Goal: Information Seeking & Learning: Learn about a topic

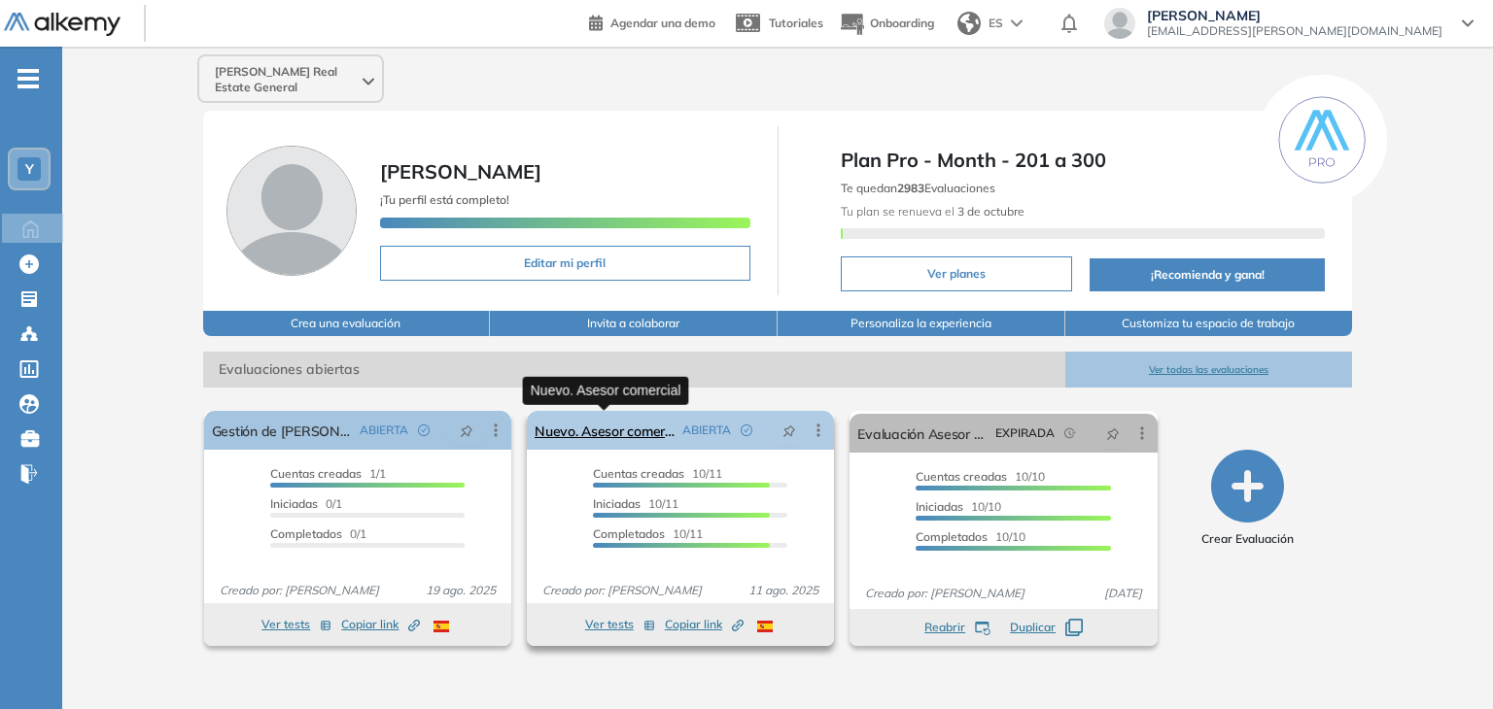
click at [614, 431] on link "Nuevo. Asesor comercial" at bounding box center [604, 430] width 140 height 39
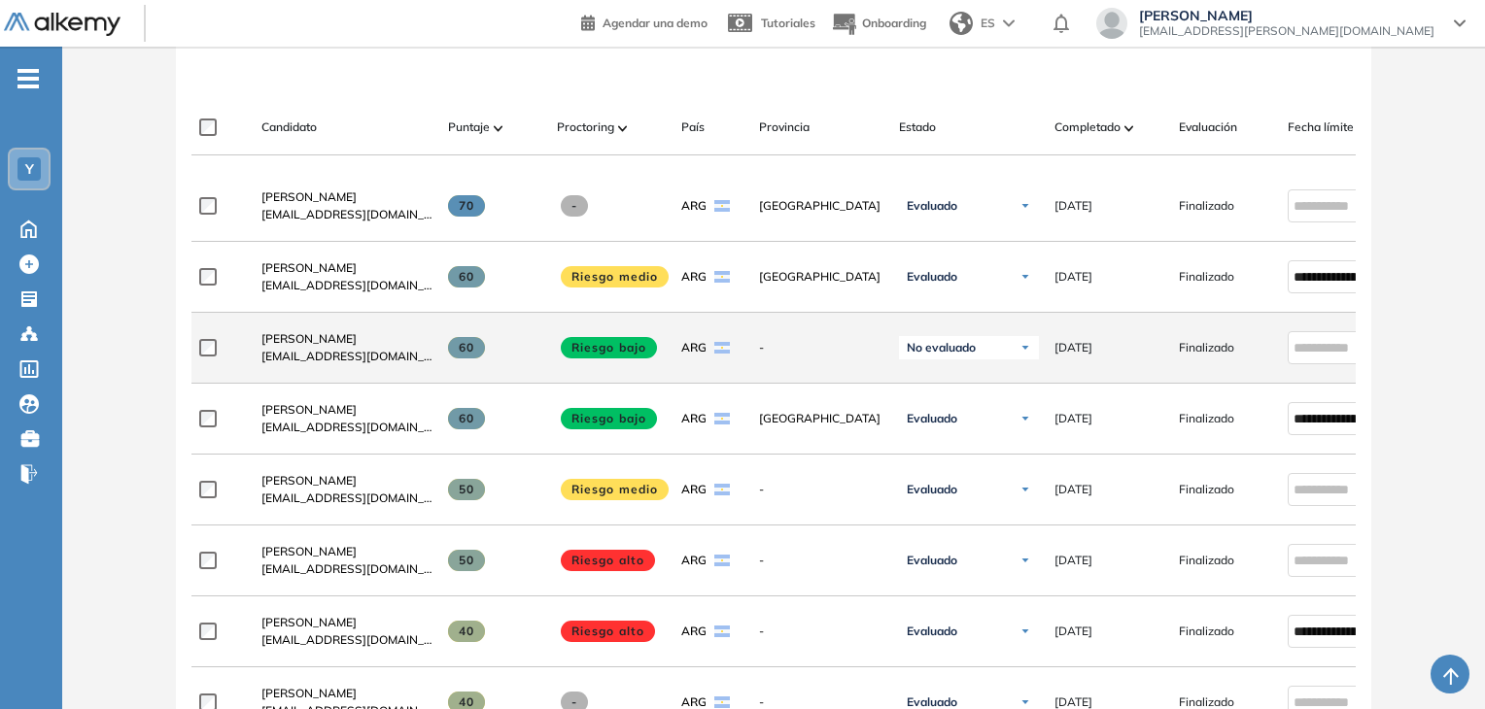
scroll to position [602, 0]
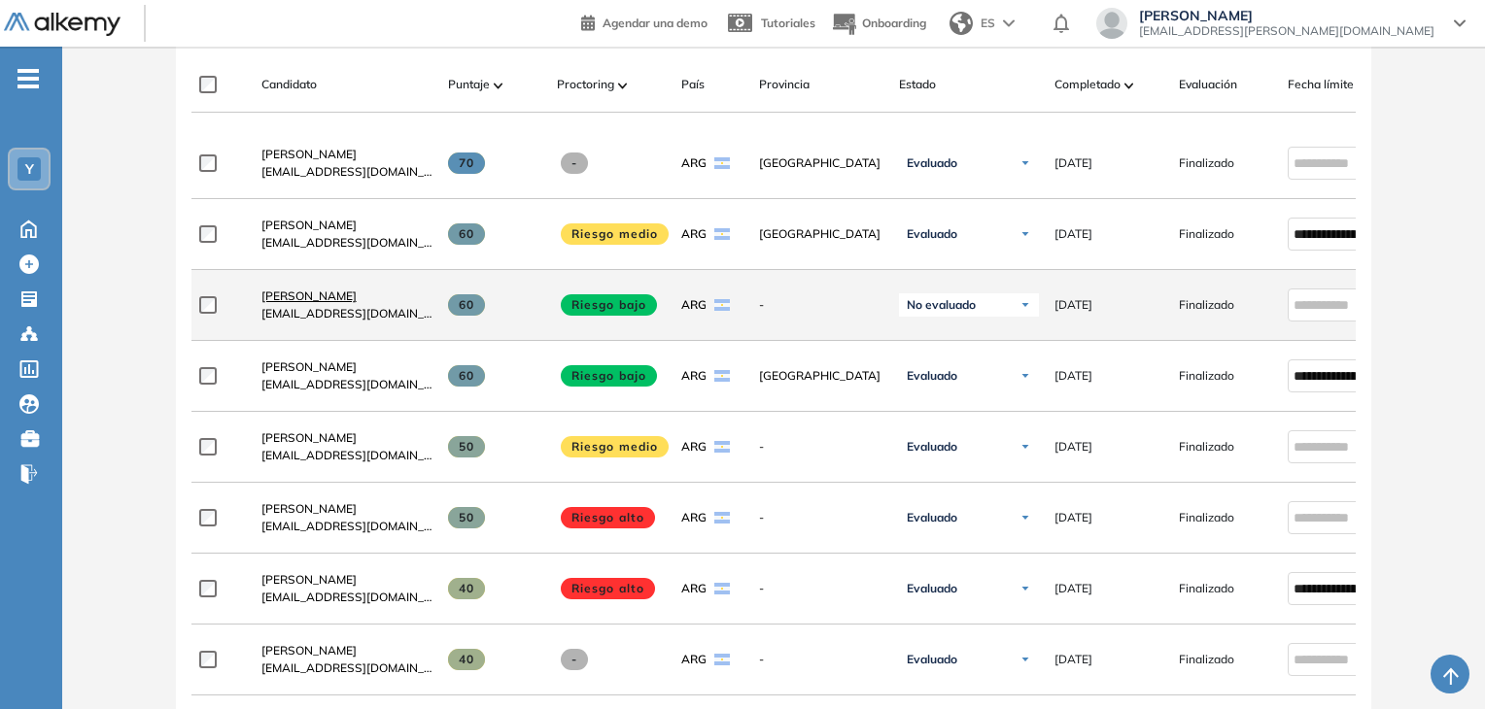
click at [305, 302] on span "[PERSON_NAME]" at bounding box center [308, 296] width 95 height 15
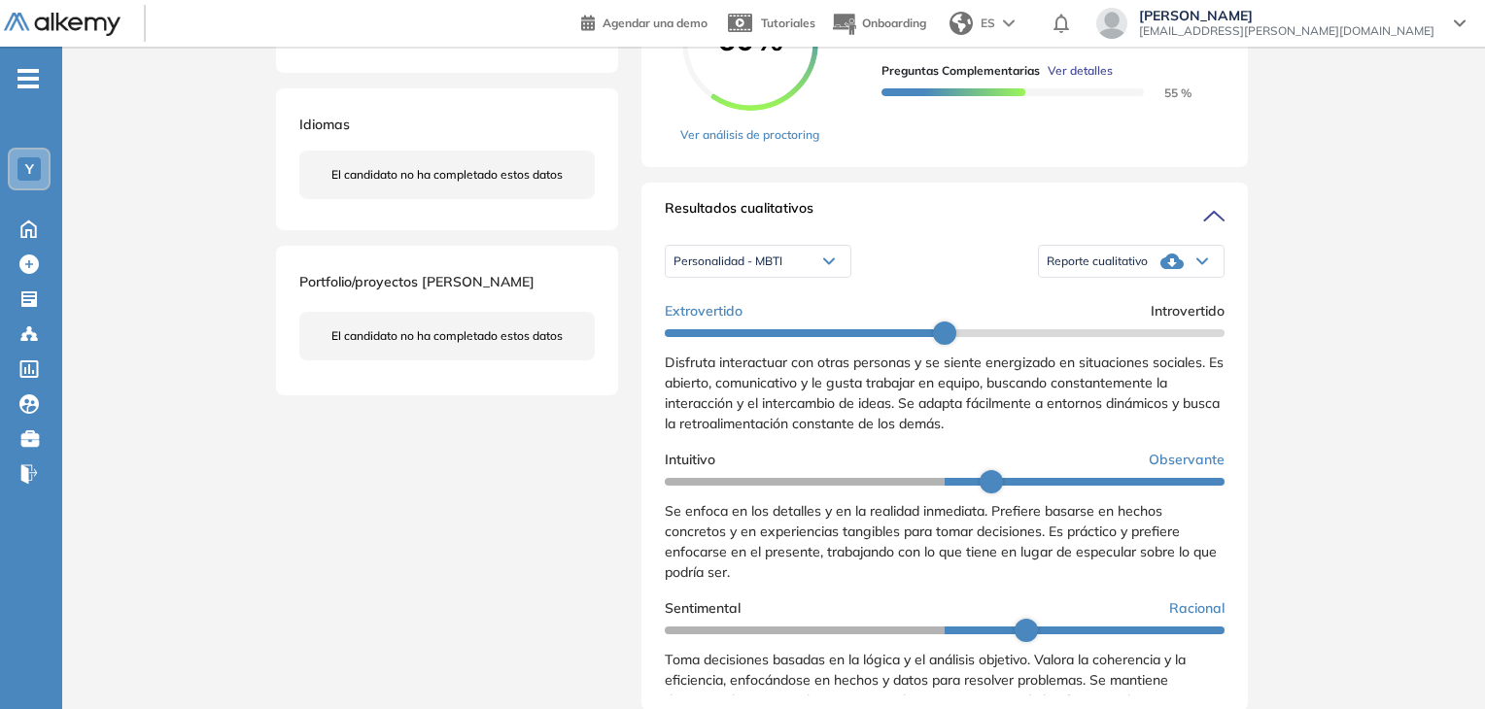
scroll to position [486, 0]
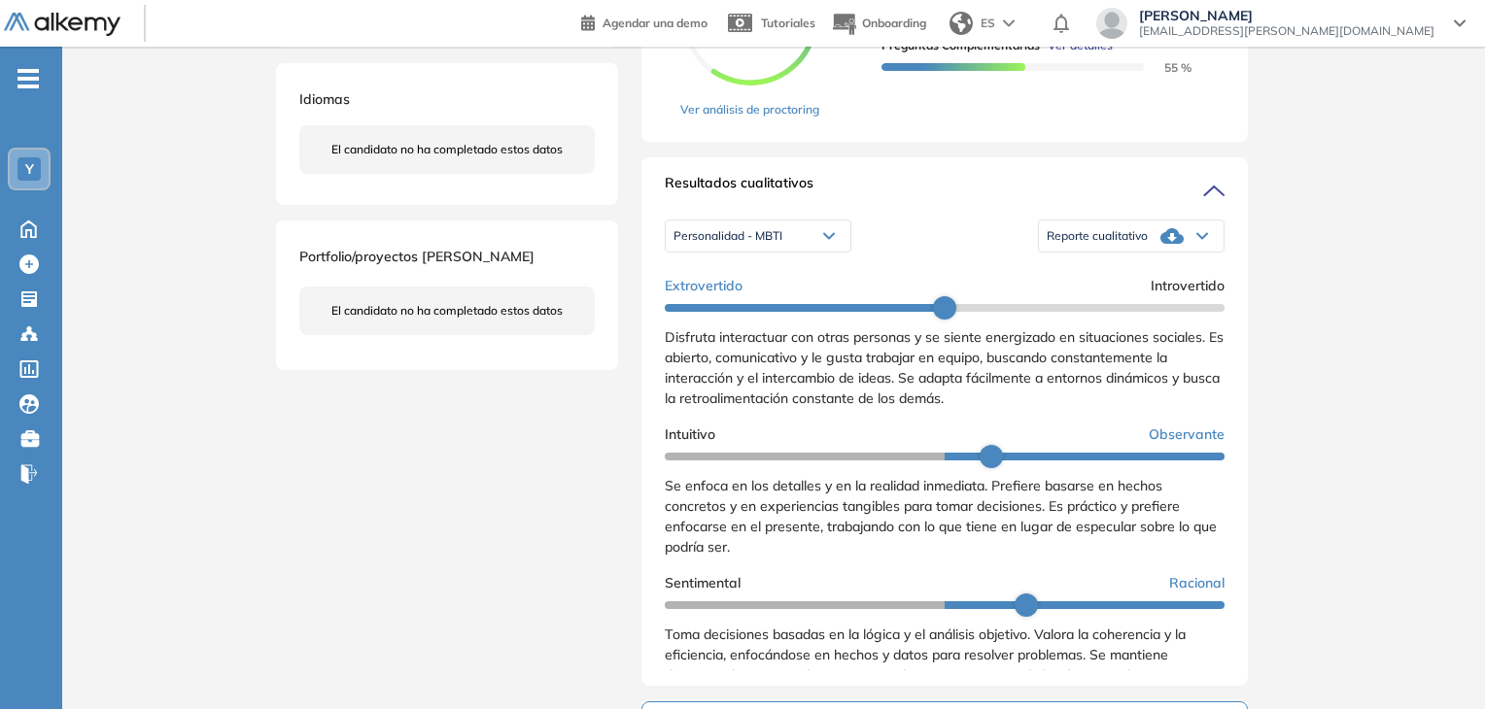
click at [1125, 244] on span "Reporte cualitativo" at bounding box center [1097, 236] width 101 height 16
click at [1144, 278] on li "Reporte con Afinidad AI" at bounding box center [1107, 267] width 119 height 19
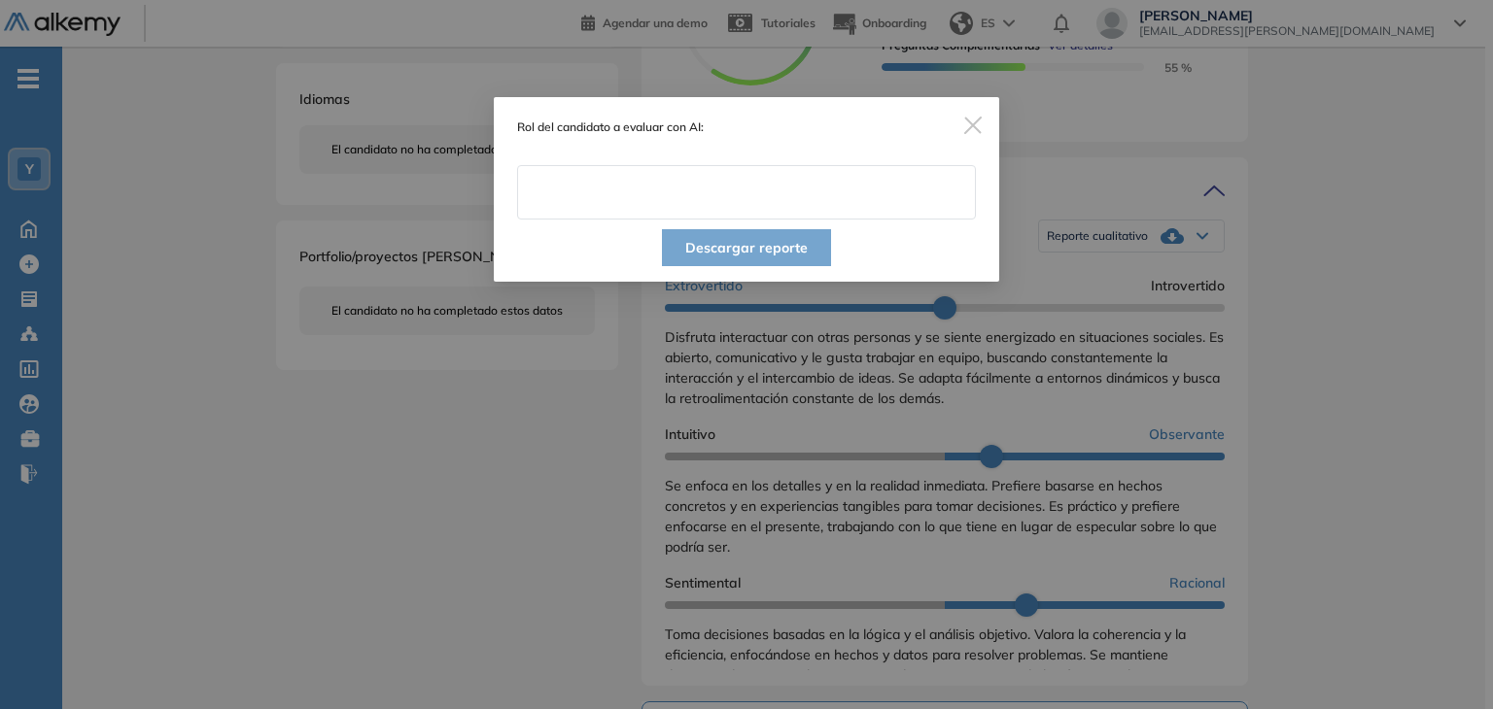
click at [773, 201] on input "text" at bounding box center [746, 192] width 459 height 54
type input "**********"
click at [761, 242] on button "Descargar reporte" at bounding box center [746, 247] width 169 height 37
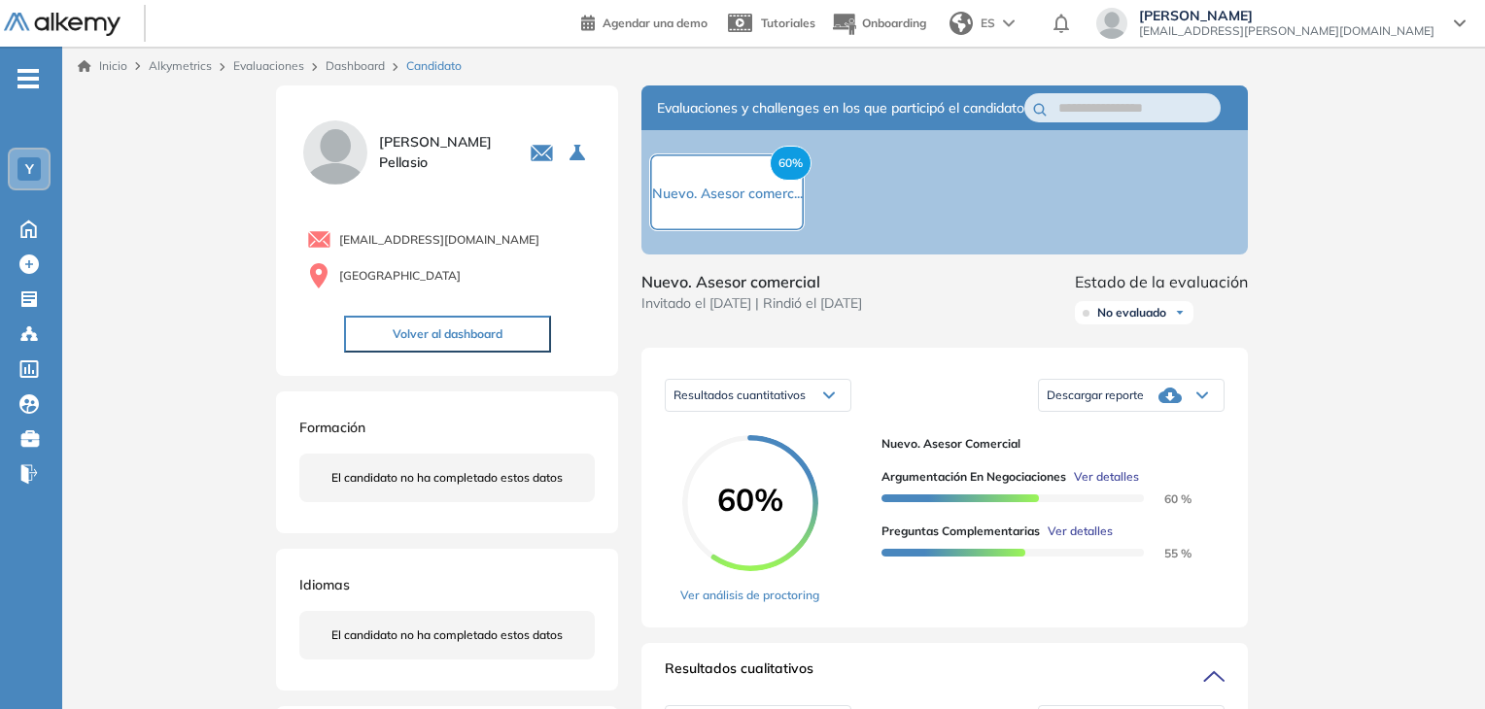
scroll to position [97, 0]
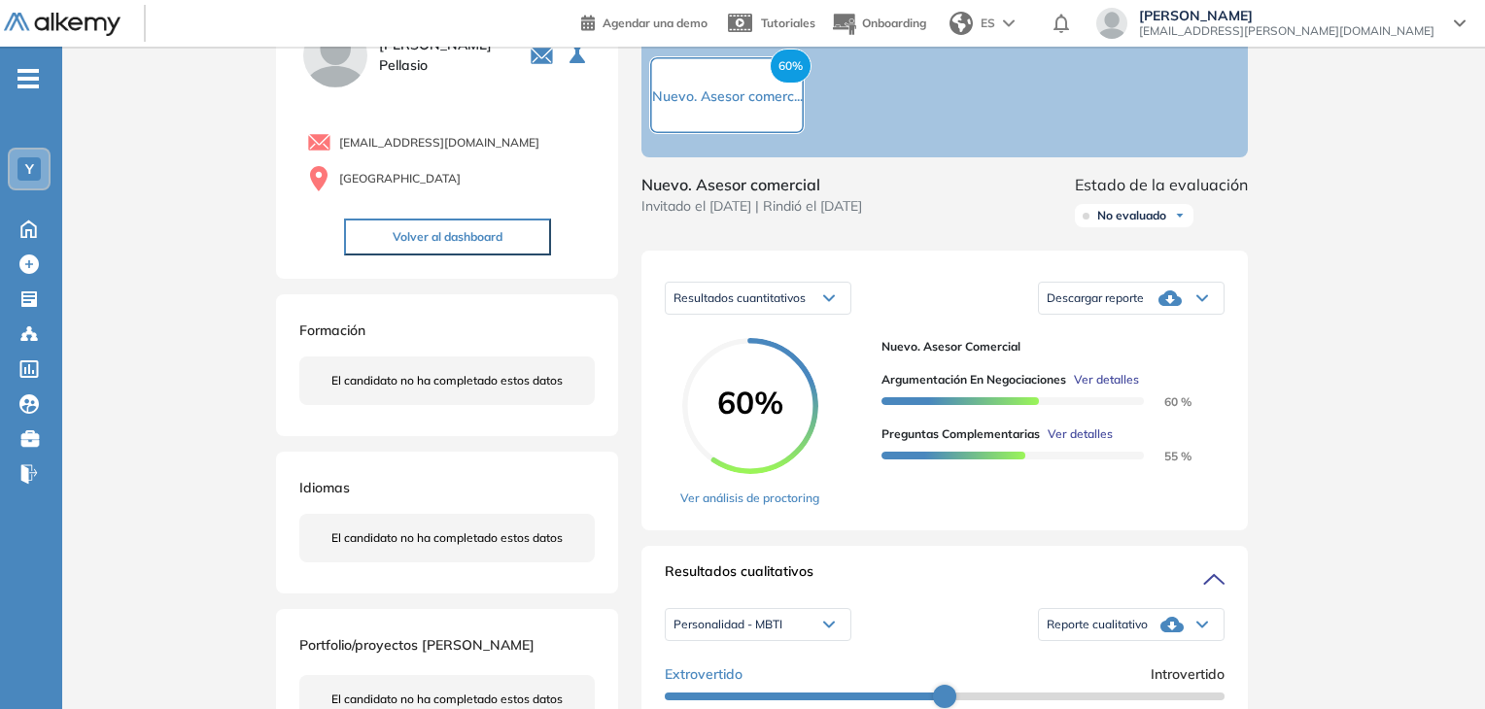
click at [1149, 316] on div "Descargar reporte" at bounding box center [1131, 298] width 185 height 39
click at [1159, 375] on li "Descargar informe resumido" at bounding box center [1120, 365] width 145 height 19
click at [1135, 372] on div "Nuevo. Asesor comercial Argumentación en negociaciones Ver detalles 60 % Pregun…" at bounding box center [1044, 401] width 327 height 126
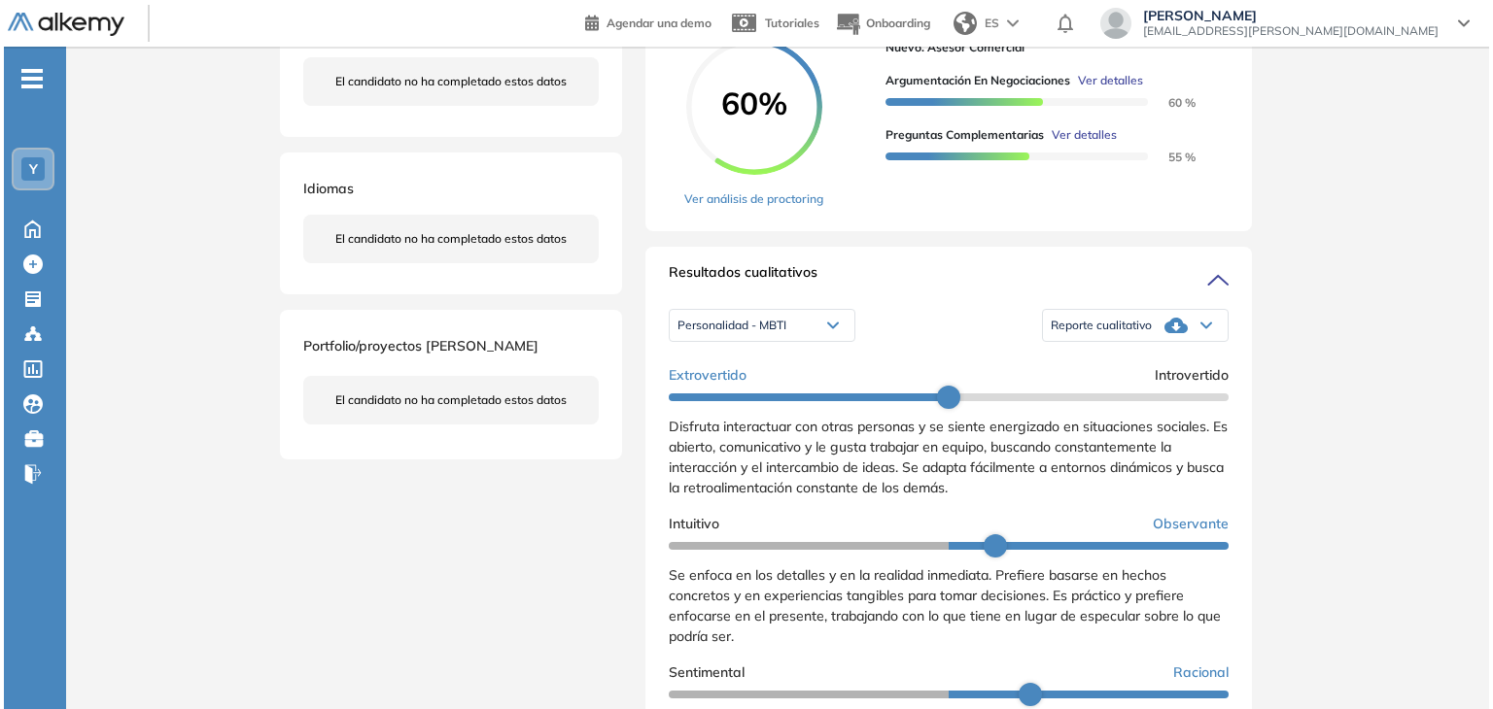
scroll to position [292, 0]
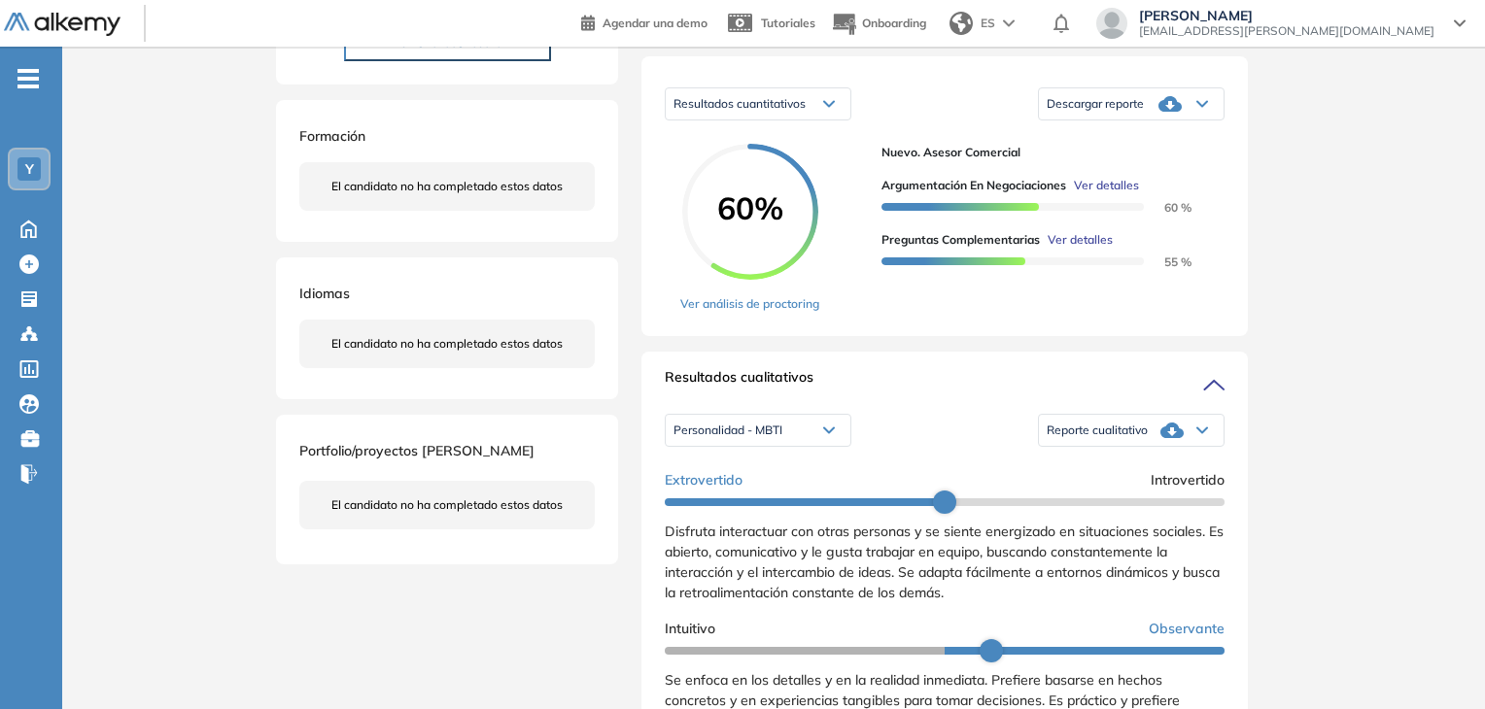
click at [1081, 249] on span "Ver detalles" at bounding box center [1080, 239] width 65 height 17
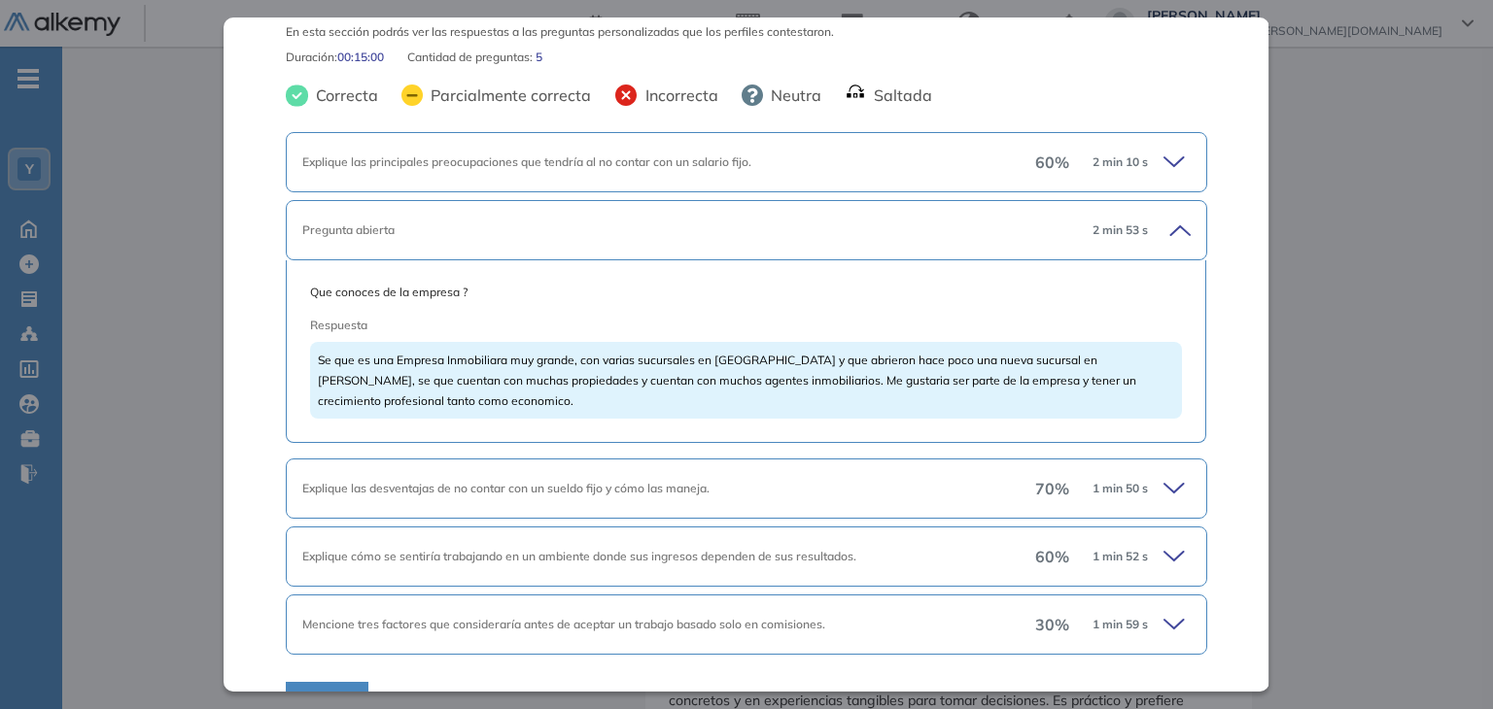
scroll to position [139, 0]
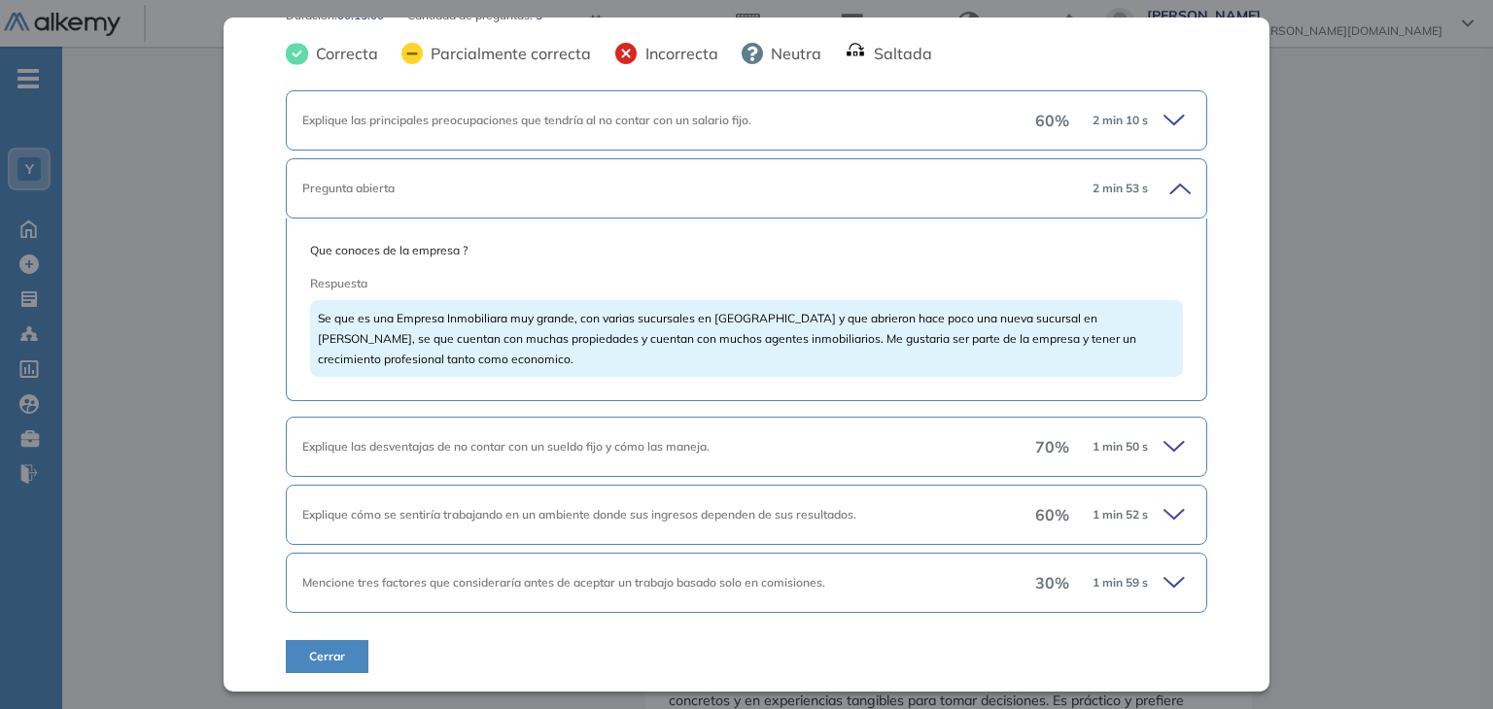
click at [1164, 442] on icon at bounding box center [1173, 446] width 19 height 9
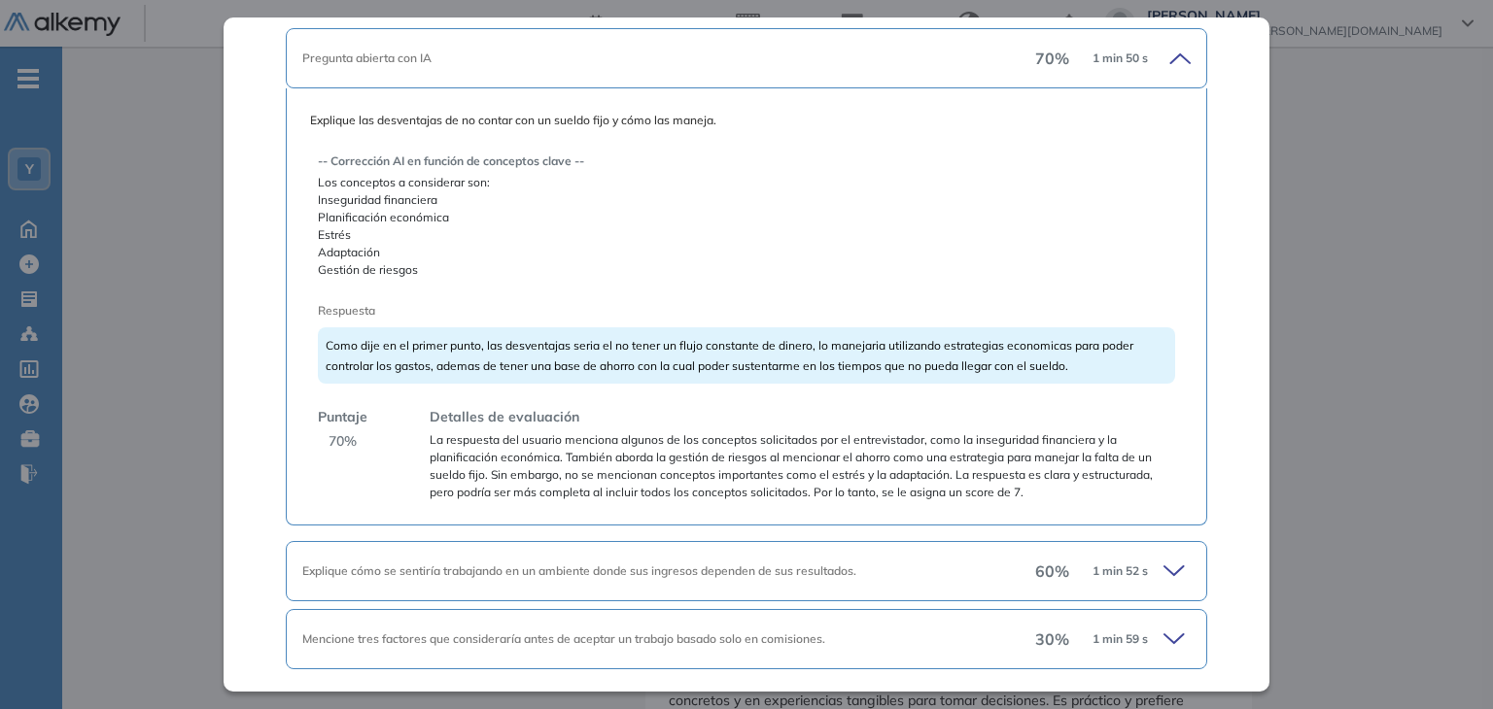
scroll to position [584, 0]
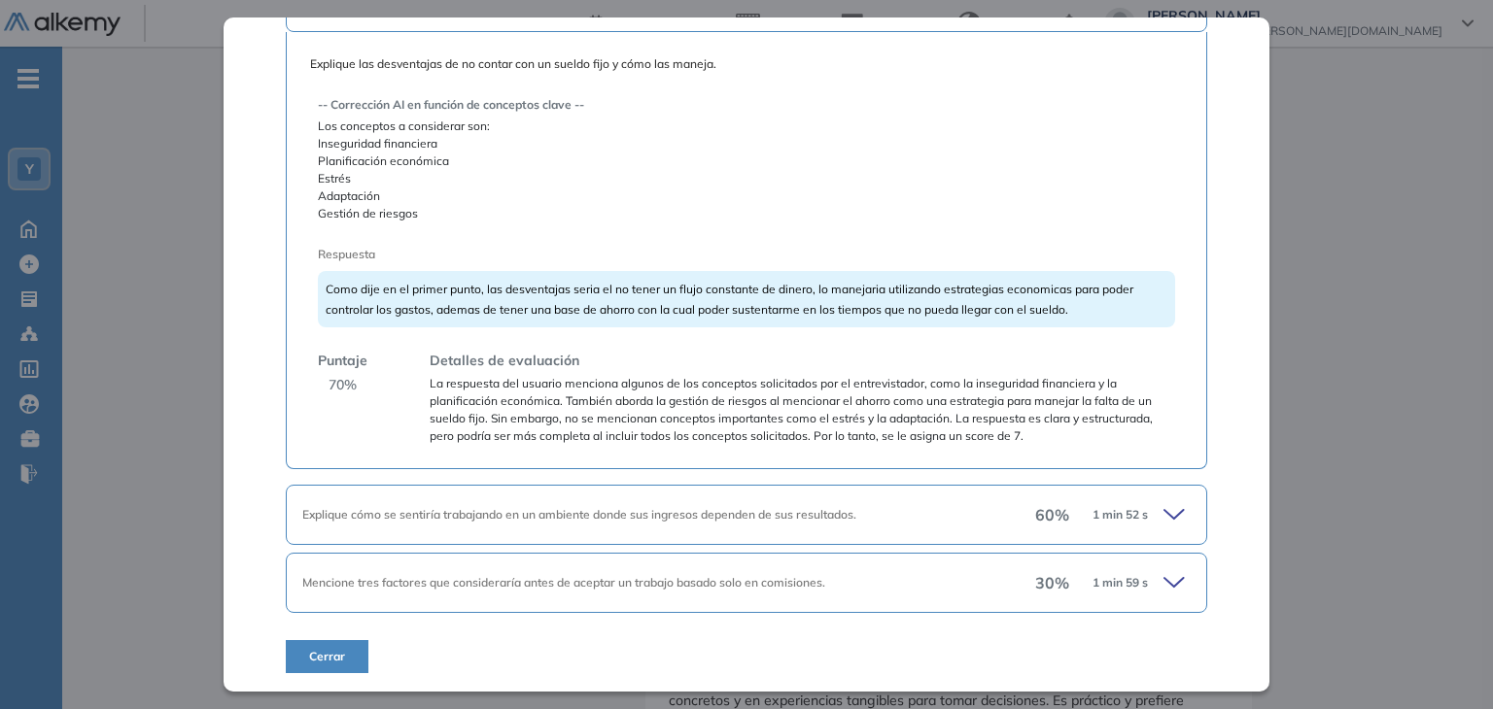
click at [1163, 506] on icon at bounding box center [1176, 514] width 27 height 27
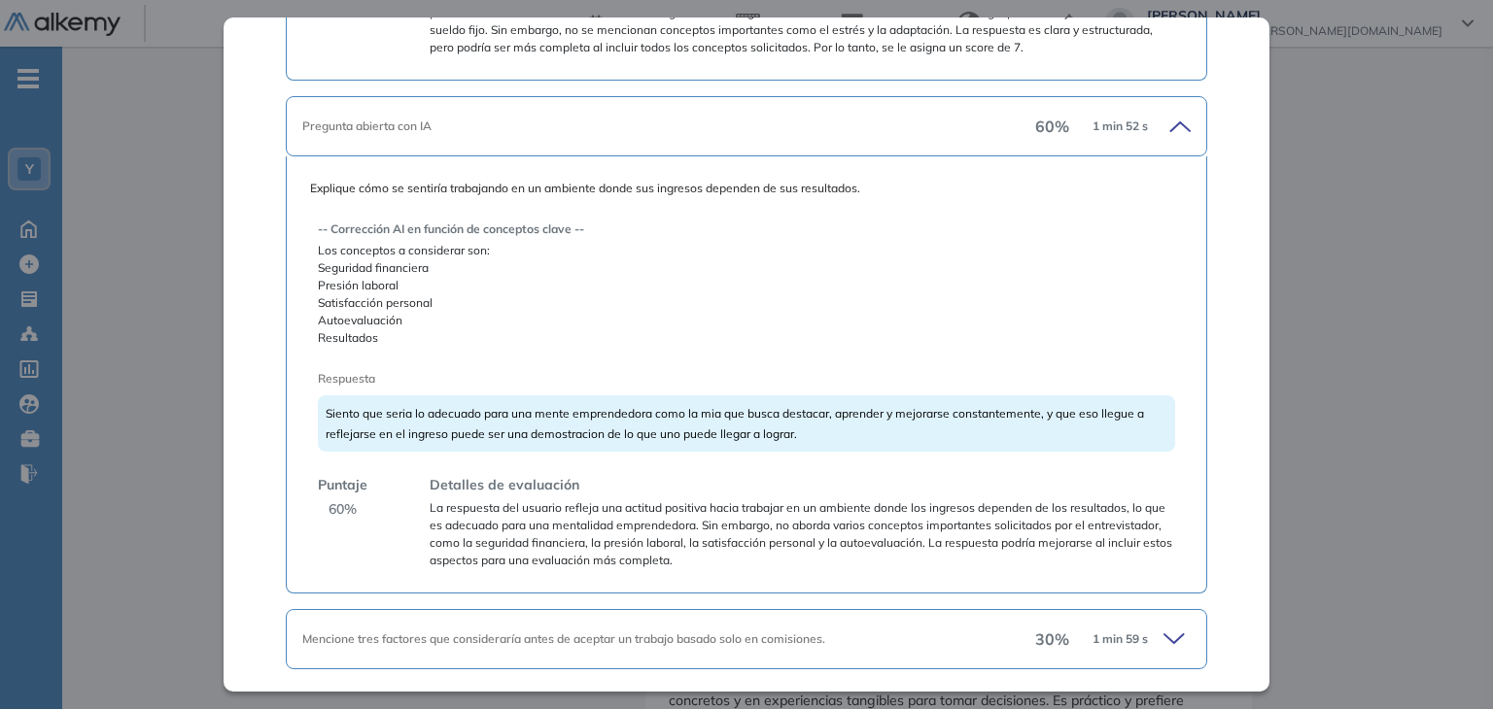
scroll to position [1029, 0]
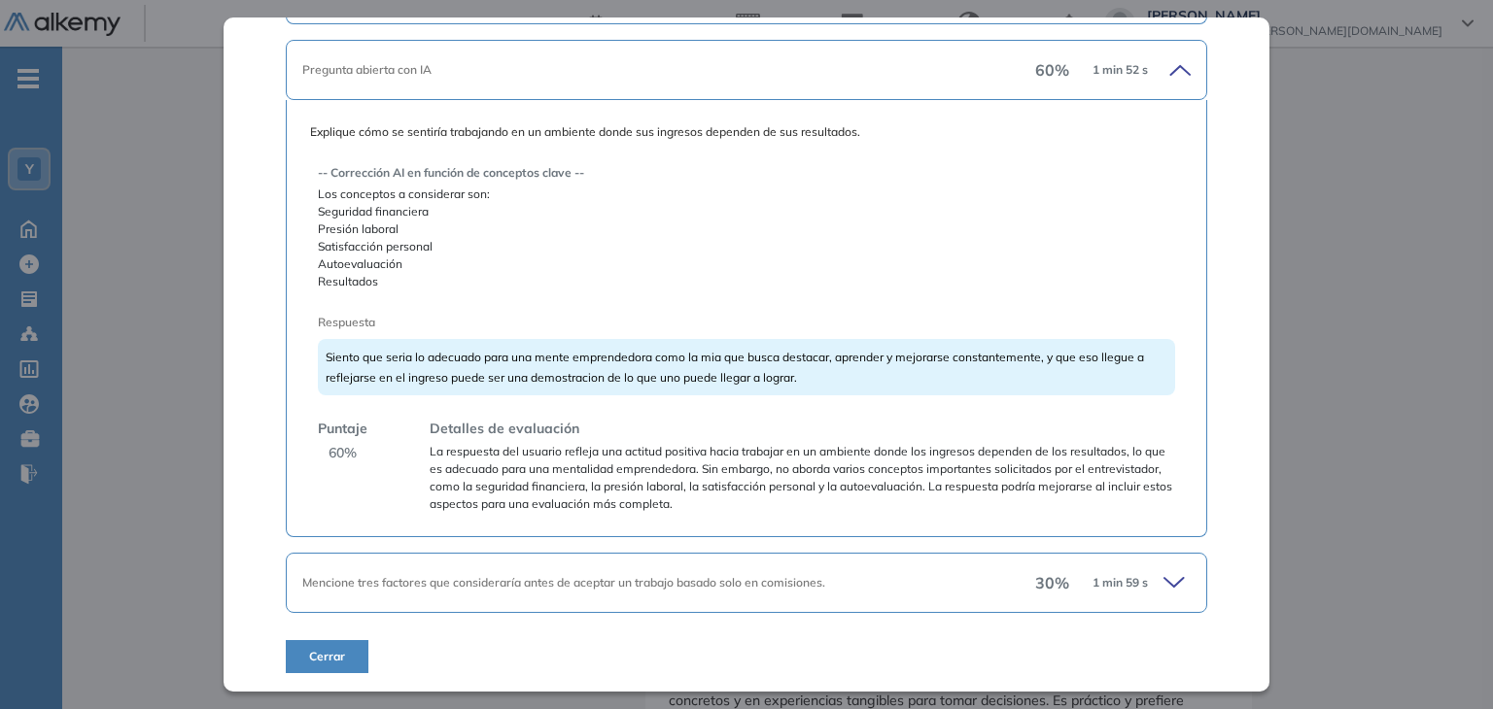
click at [1164, 583] on icon at bounding box center [1173, 582] width 19 height 9
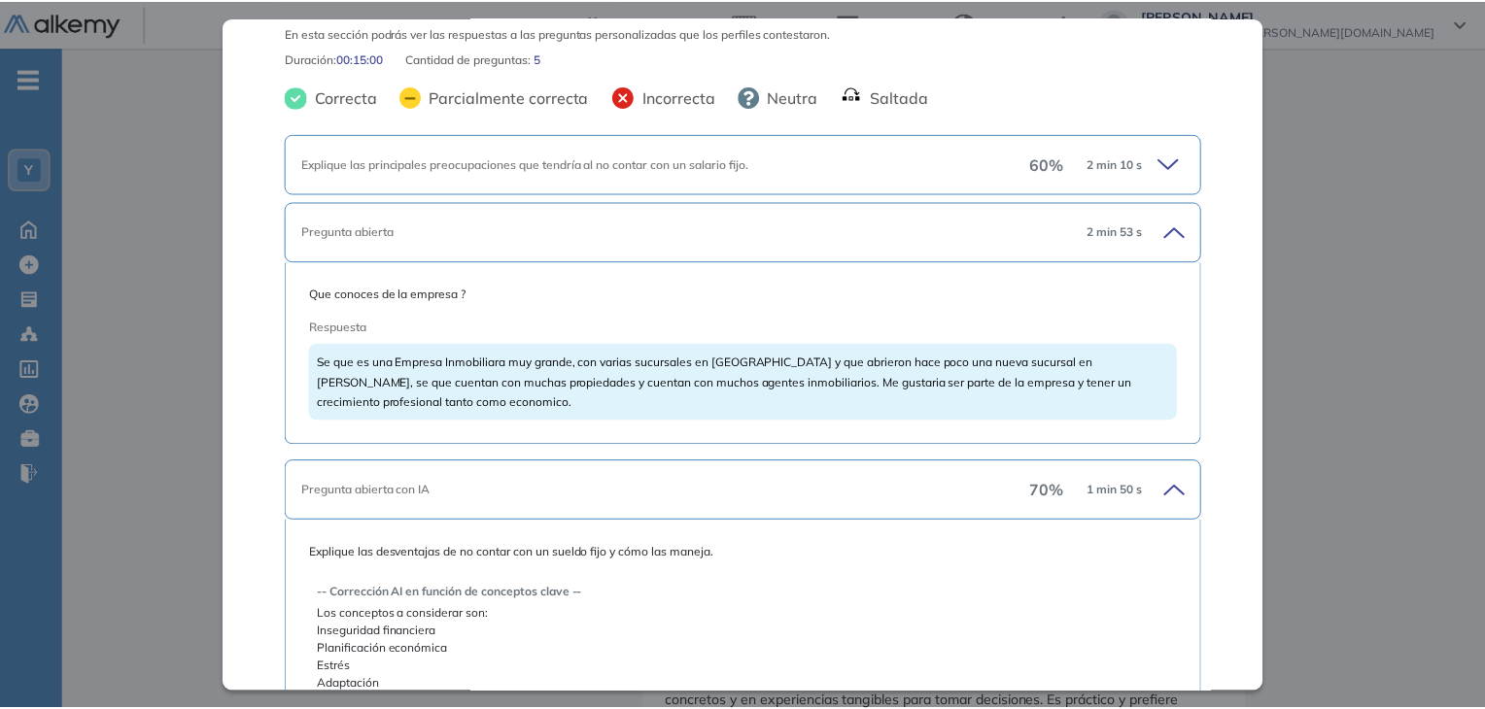
scroll to position [0, 0]
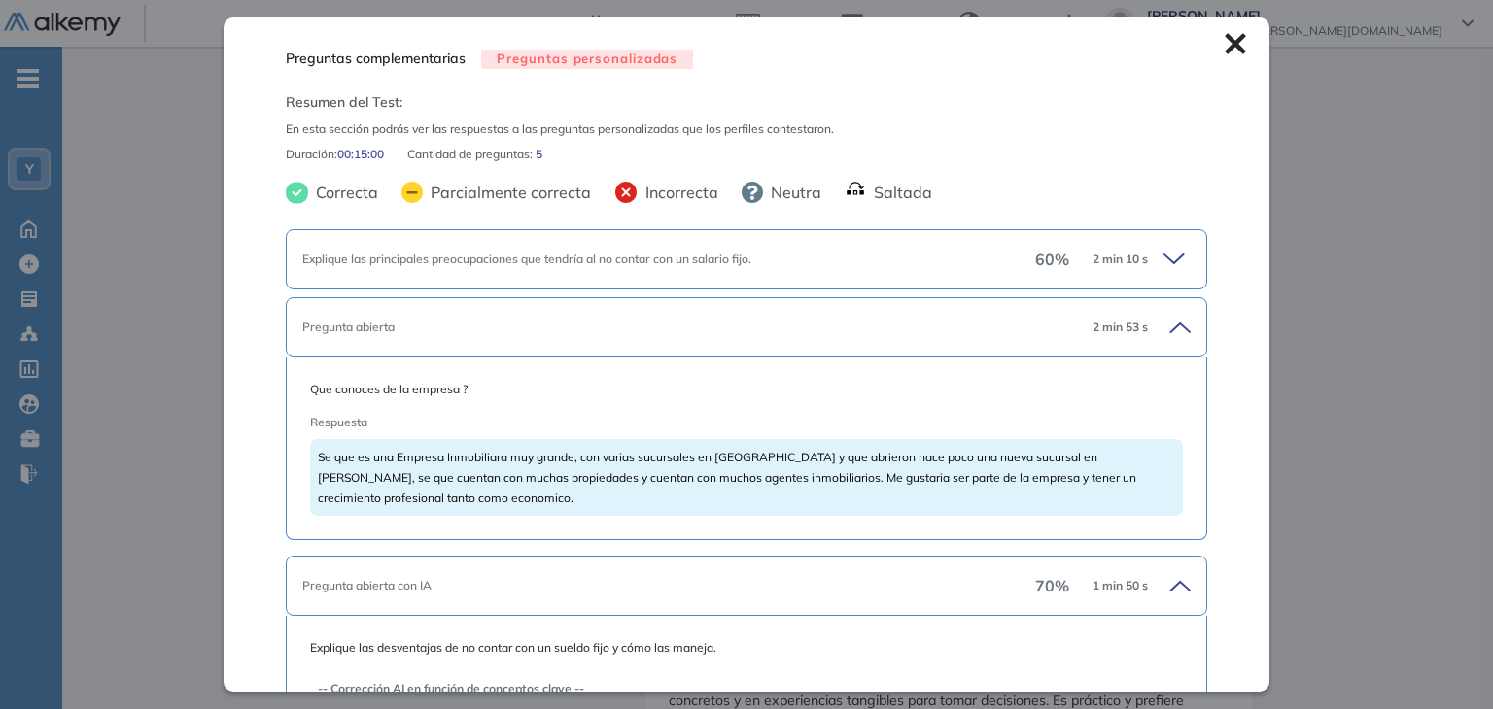
click at [1224, 52] on icon at bounding box center [1234, 43] width 21 height 21
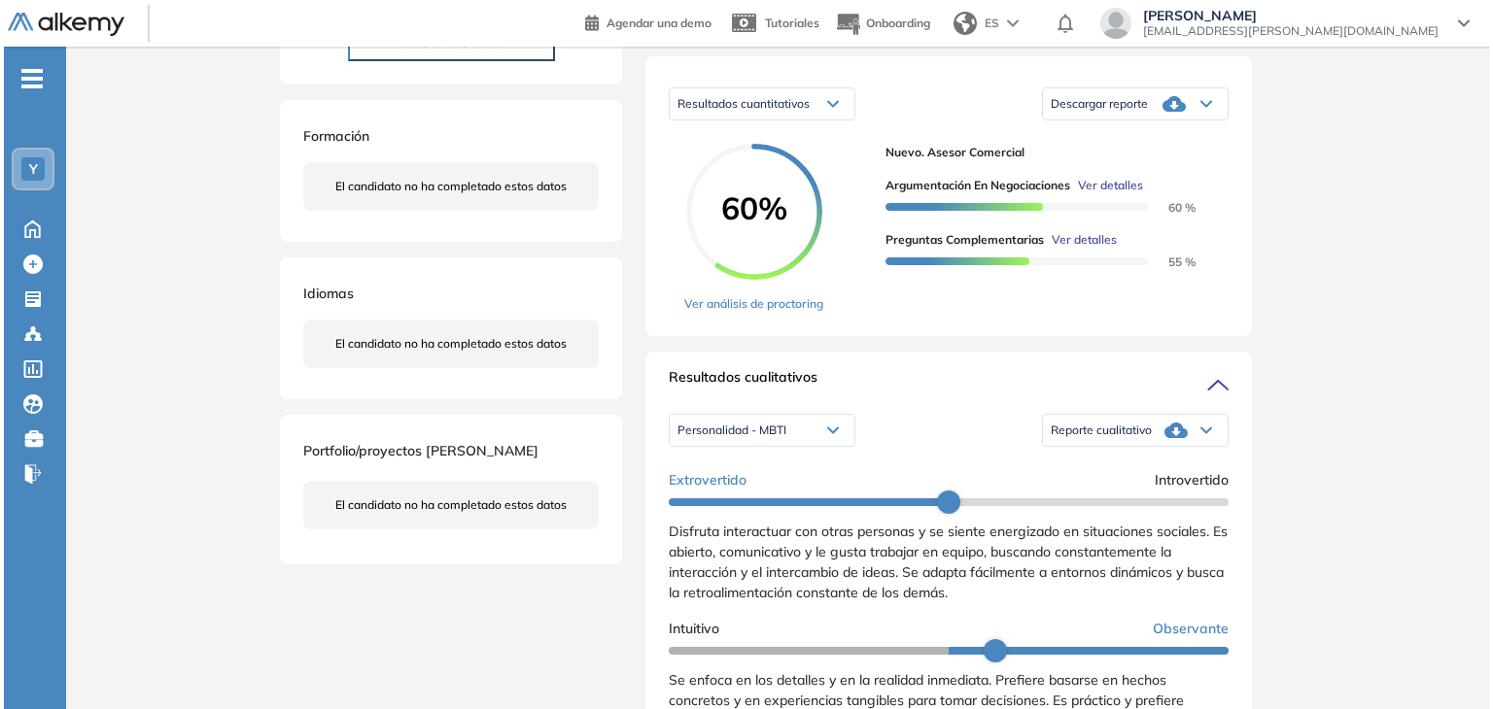
scroll to position [389, 0]
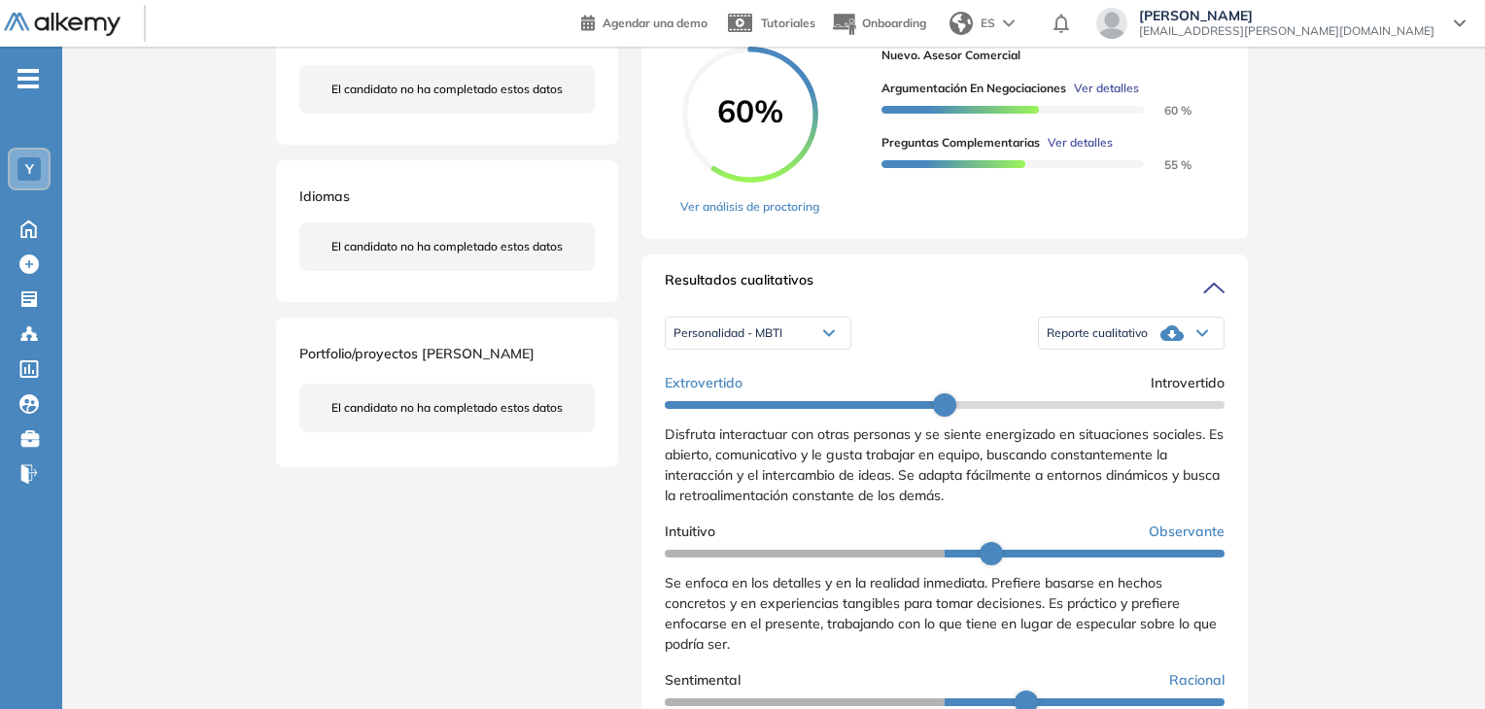
click at [1092, 153] on div "Argumentación en negociaciones Ver detalles 60 % Preguntas complementarias Ver …" at bounding box center [1044, 118] width 327 height 109
click at [1085, 152] on span "Ver detalles" at bounding box center [1080, 142] width 65 height 17
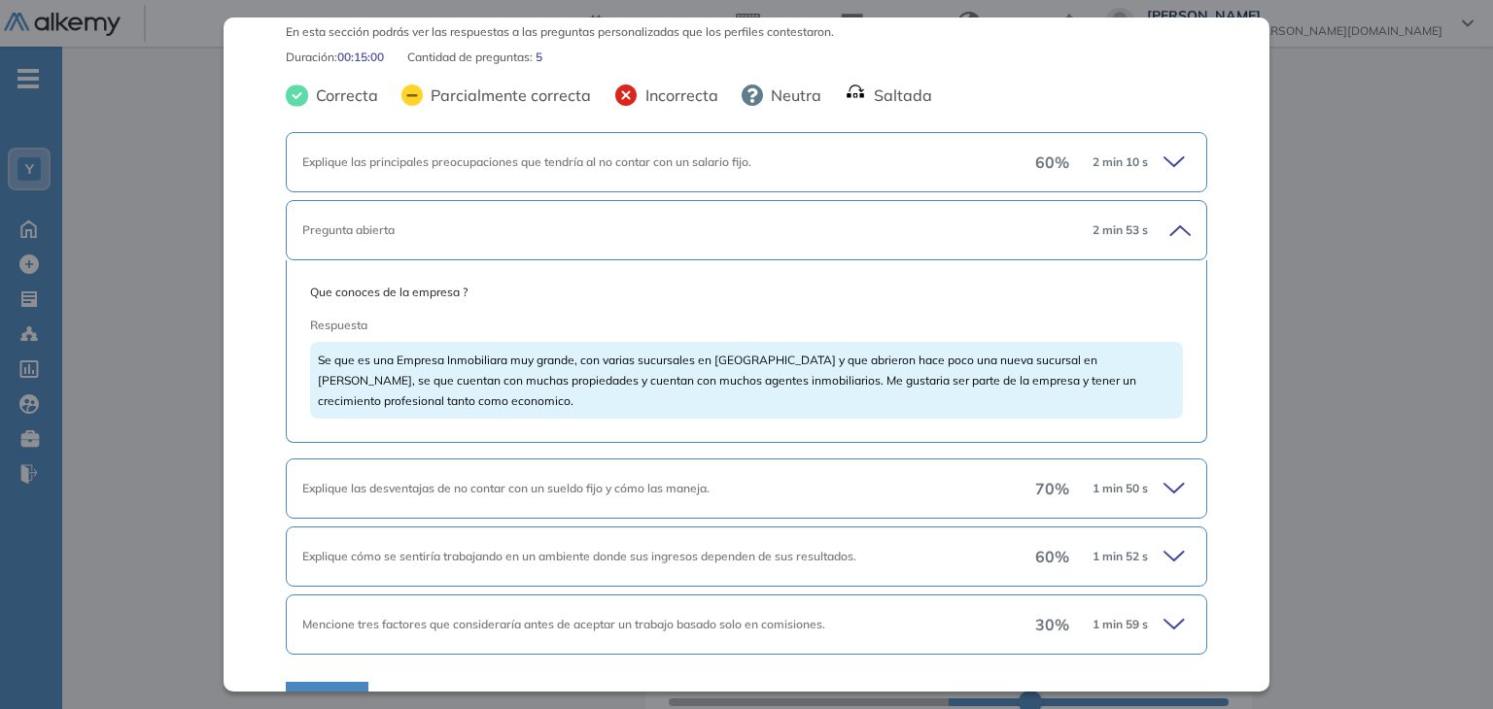
scroll to position [139, 0]
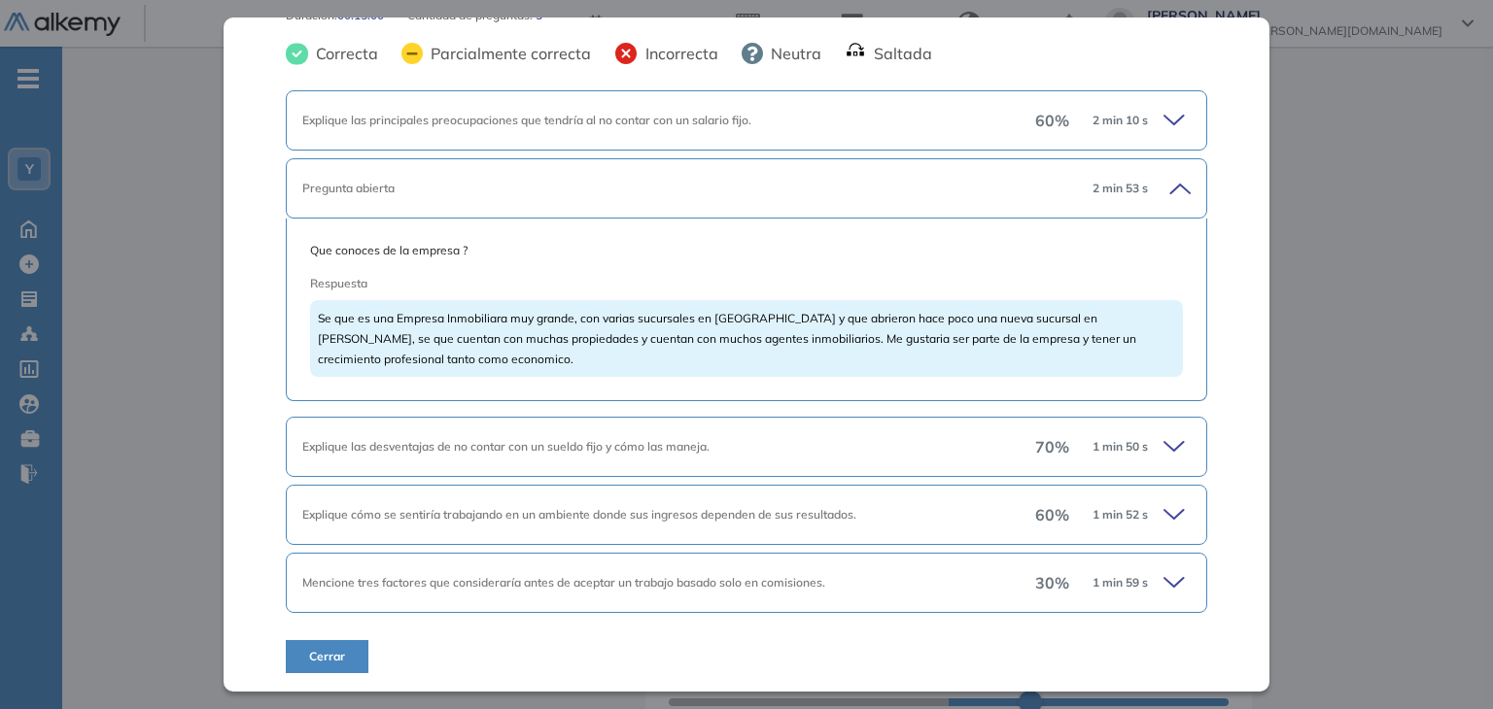
click at [1164, 444] on icon at bounding box center [1173, 446] width 19 height 9
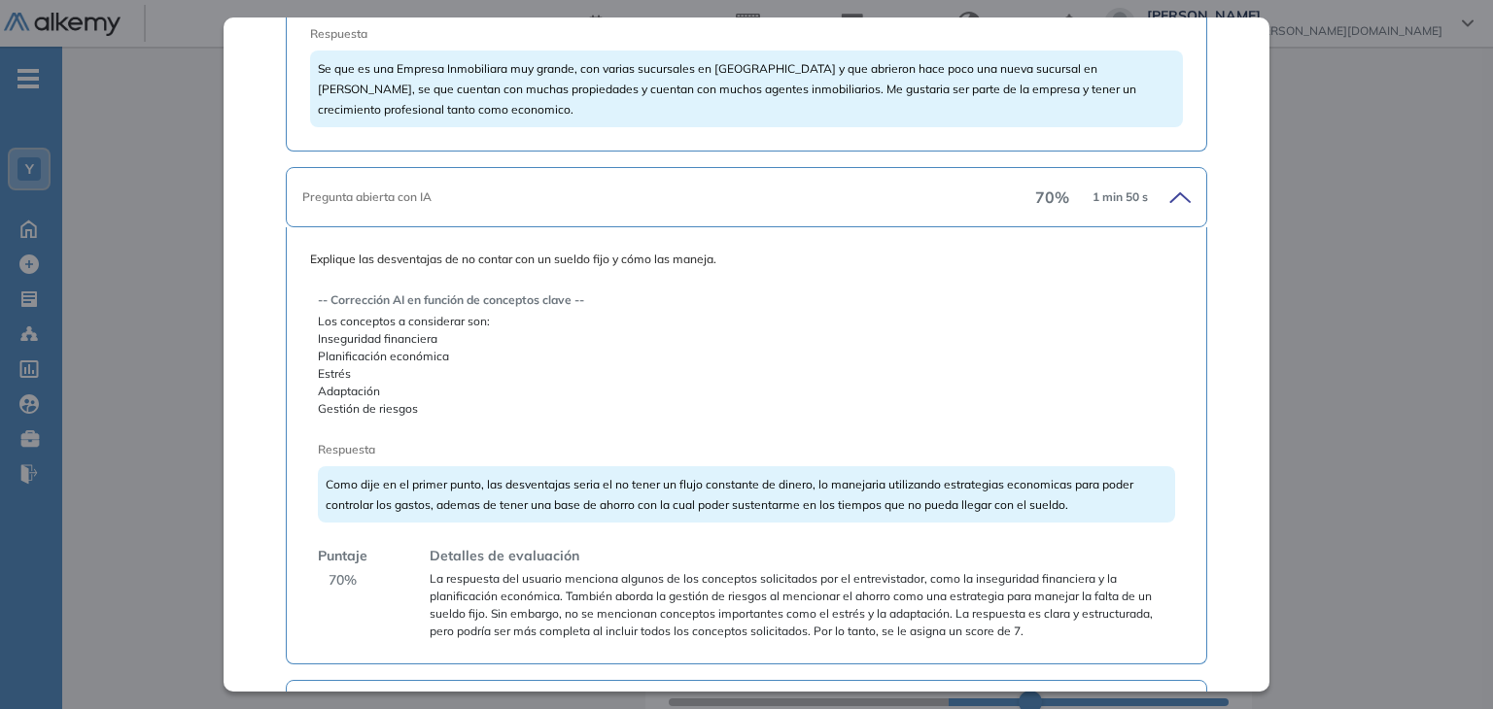
scroll to position [431, 0]
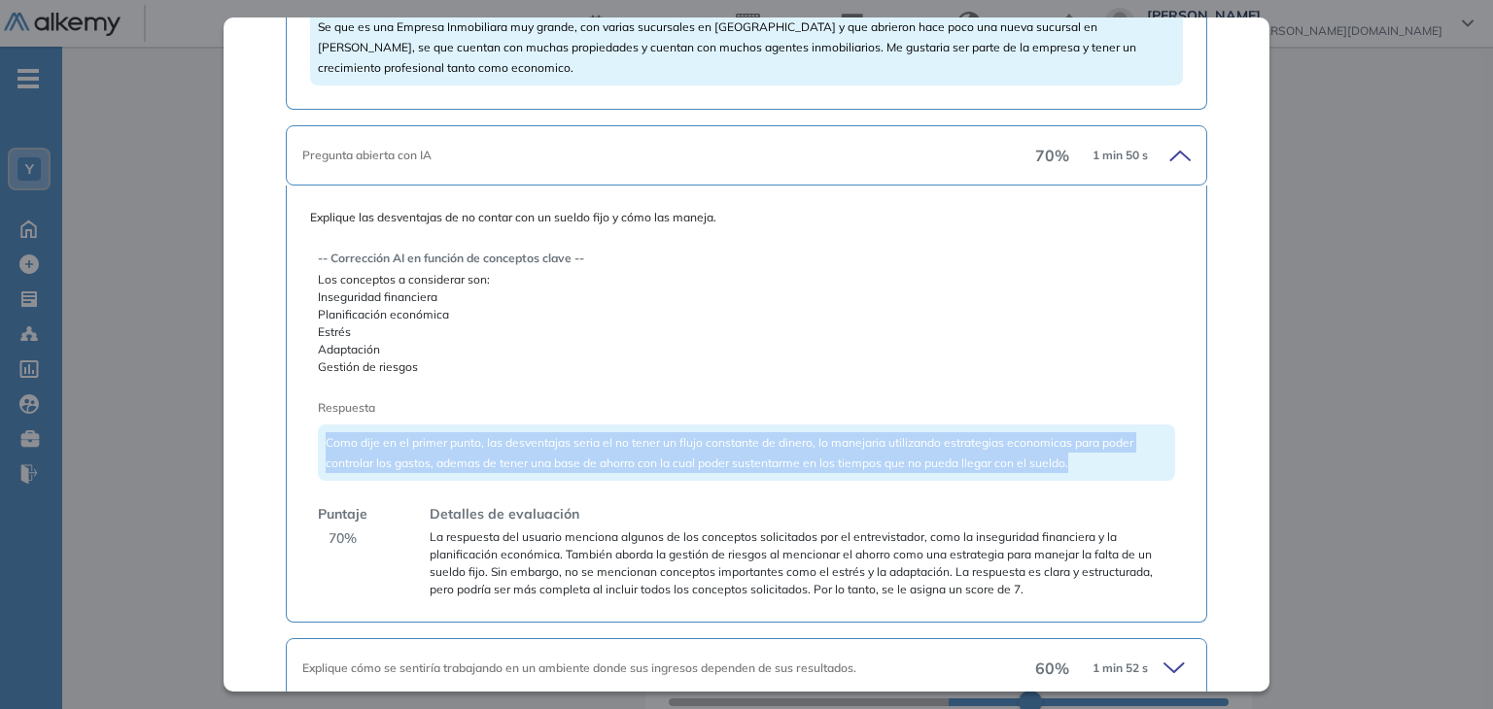
drag, startPoint x: 1077, startPoint y: 464, endPoint x: 327, endPoint y: 445, distance: 750.5
click at [327, 445] on div "Como dije en el primer punto, las desventajas seria el no tener un flujo consta…" at bounding box center [746, 453] width 856 height 56
copy span "Como dije en el primer punto, las desventajas seria el no tener un flujo consta…"
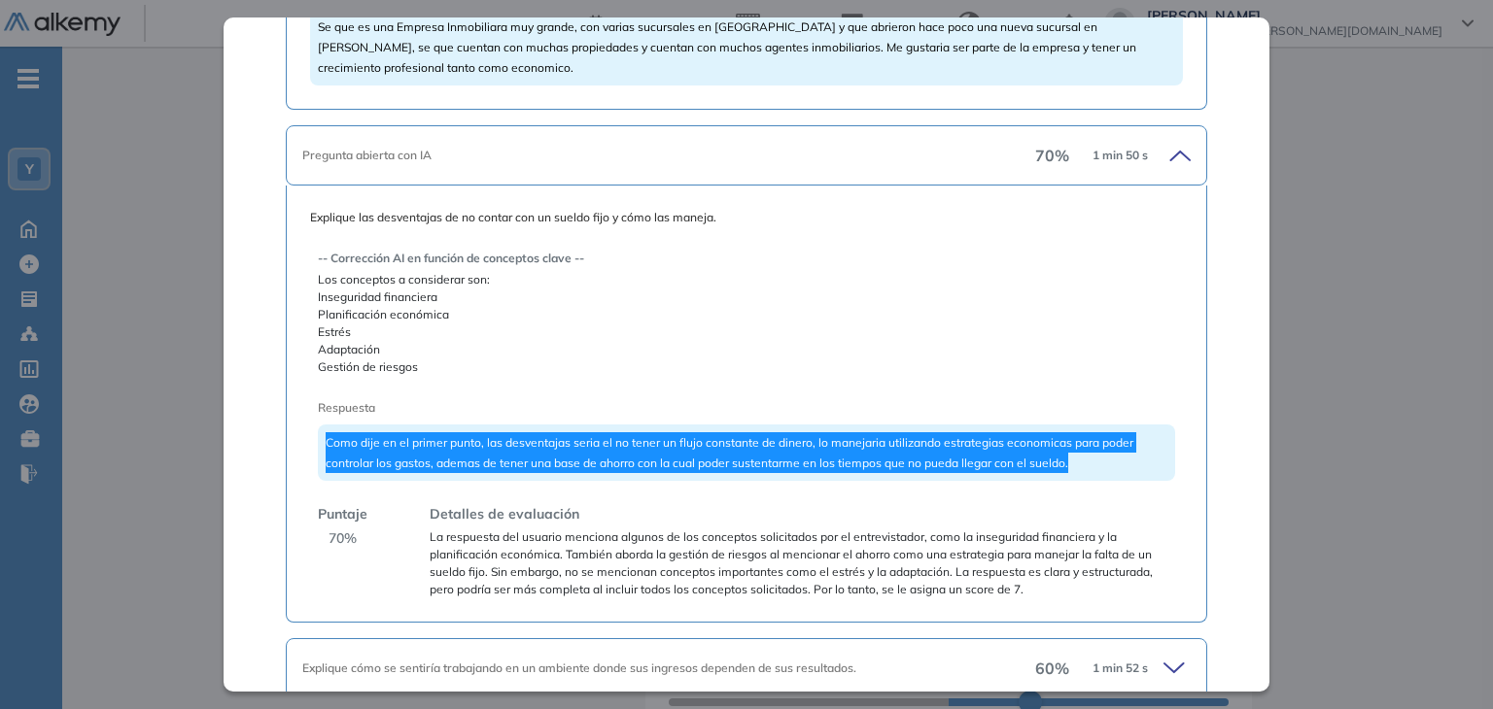
scroll to position [584, 0]
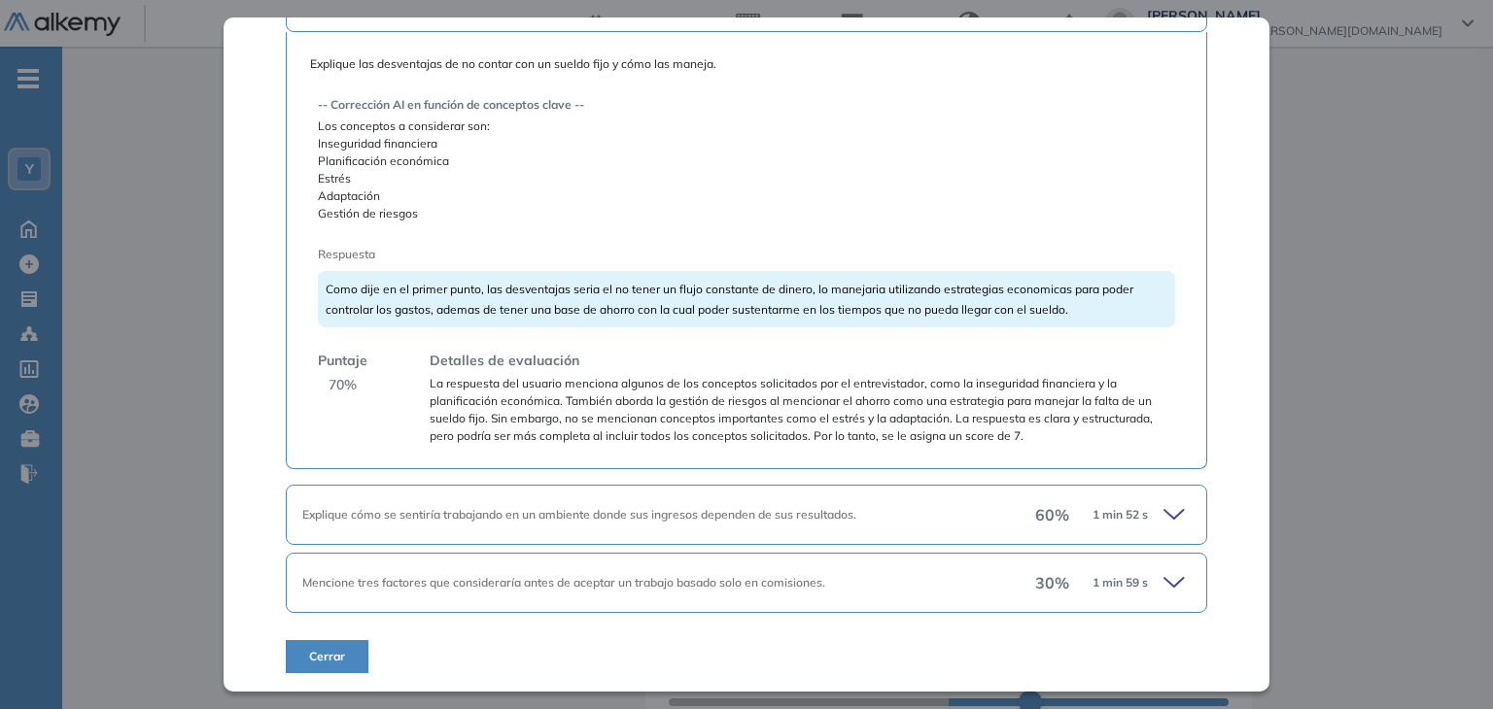
click at [638, 513] on span "Explique cómo se sentiría trabajando en un ambiente donde sus ingresos dependen…" at bounding box center [579, 514] width 554 height 15
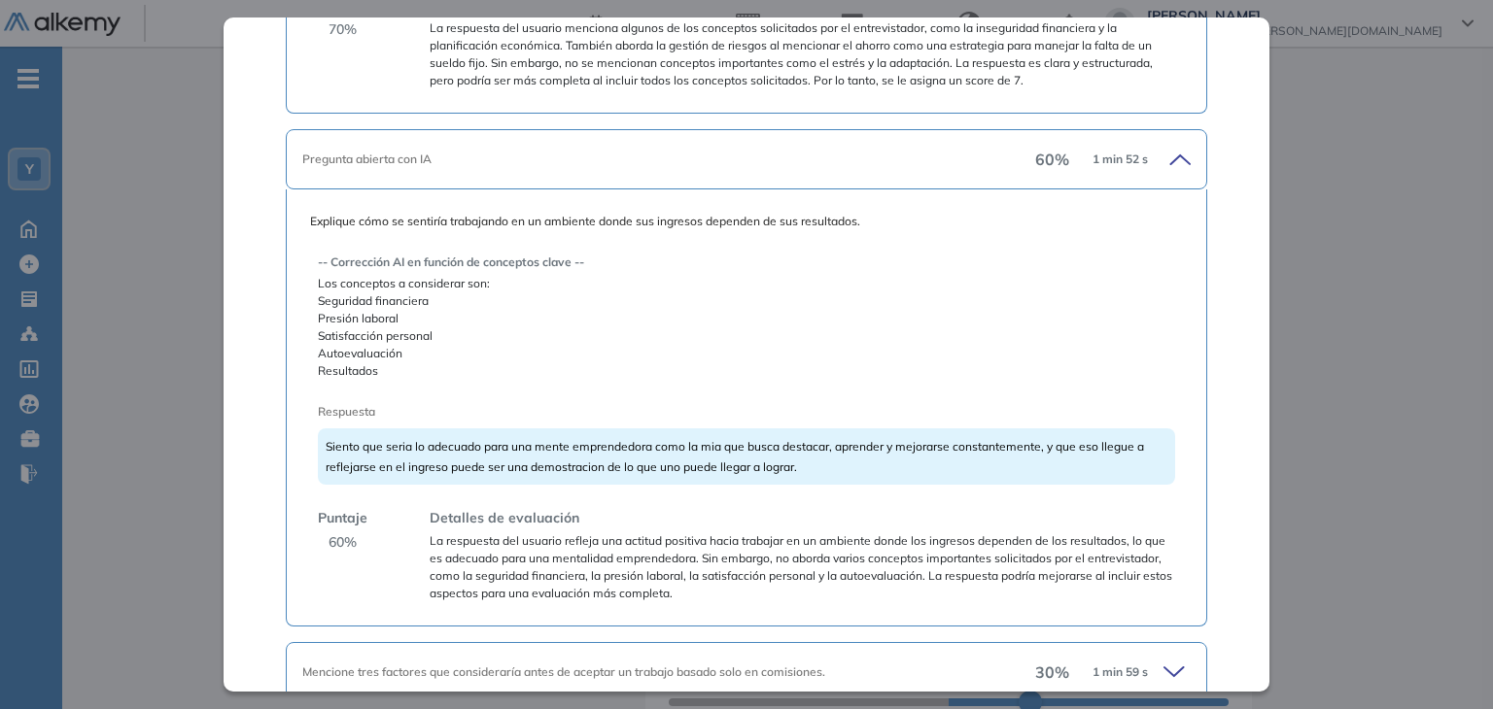
scroll to position [973, 0]
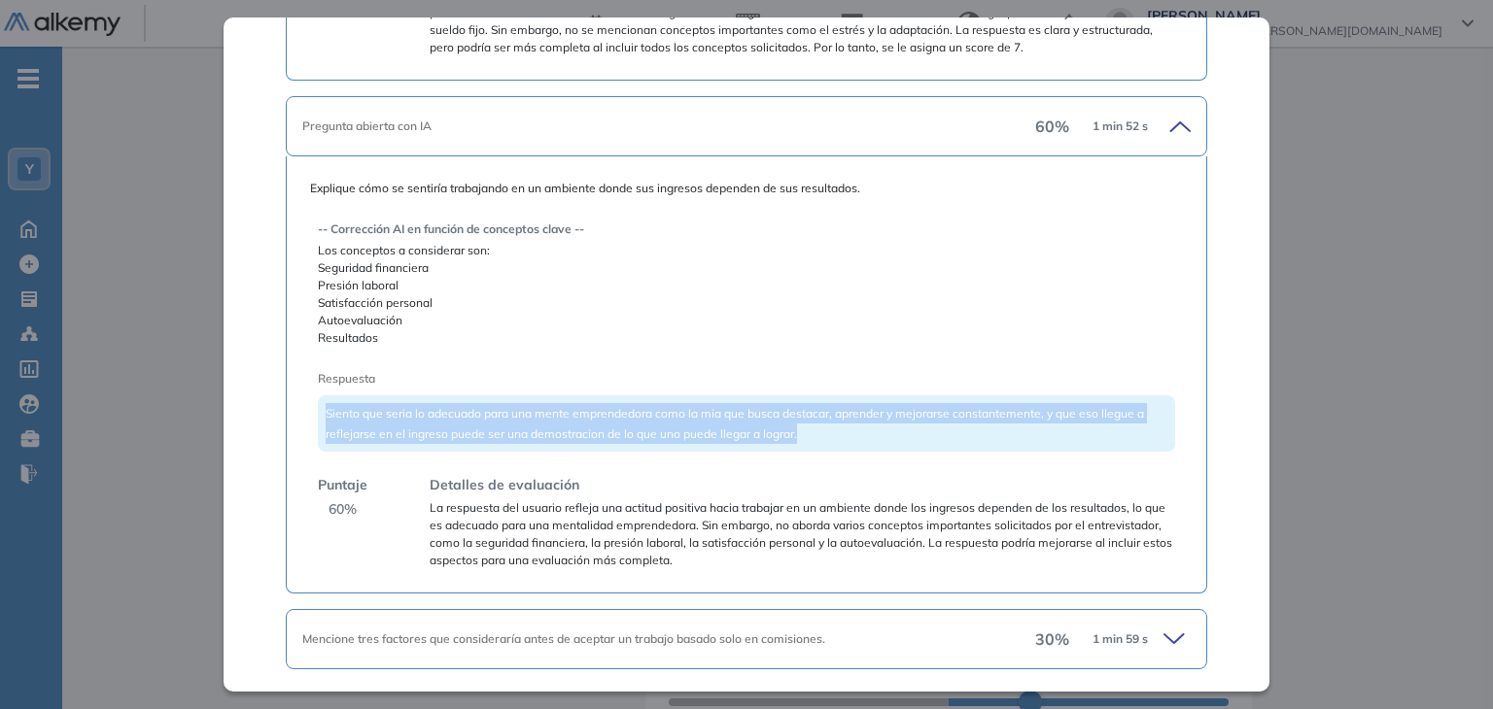
drag, startPoint x: 802, startPoint y: 432, endPoint x: 324, endPoint y: 417, distance: 478.4
click at [324, 417] on div "Siento que seria lo adecuado para una mente emprendedora como la mia que busca …" at bounding box center [746, 424] width 856 height 56
copy span "Siento que seria lo adecuado para una mente emprendedora como la mia que busca …"
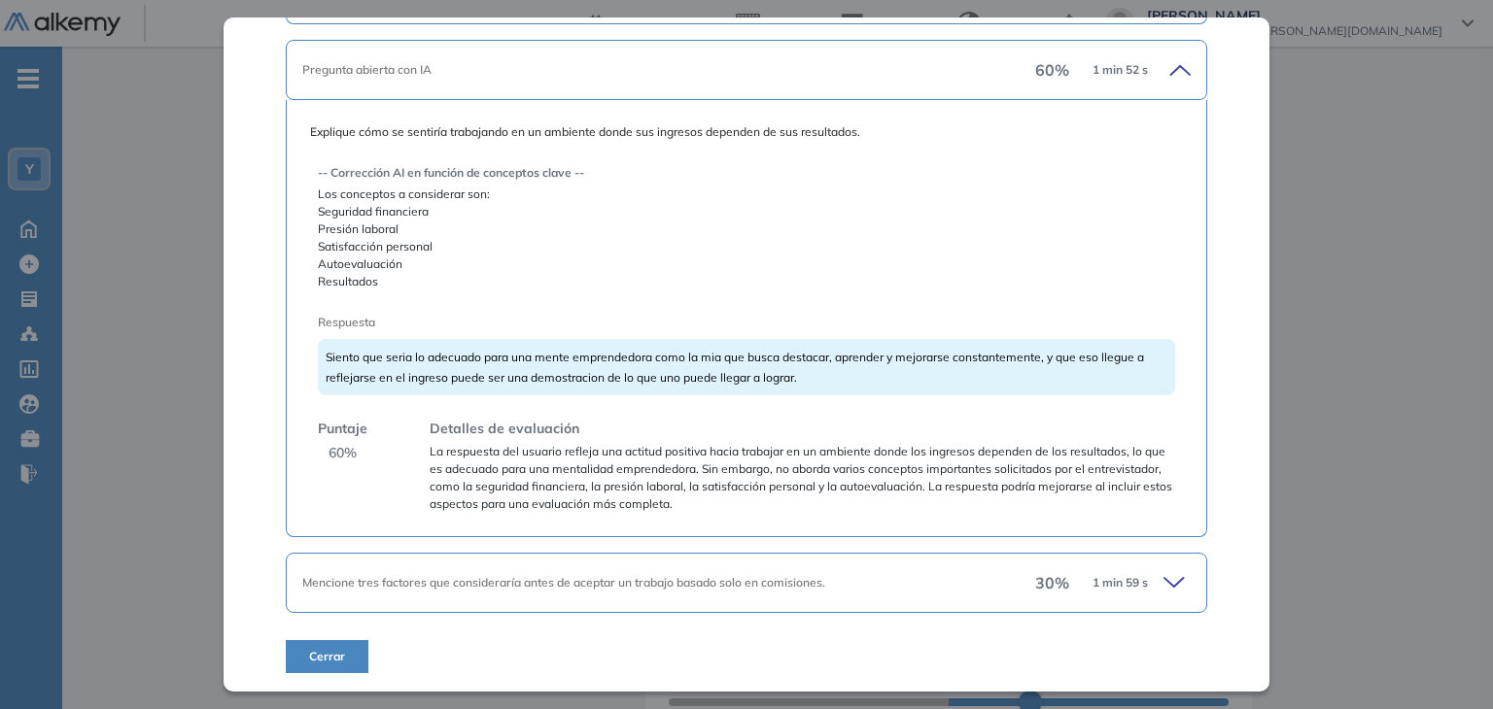
click at [703, 584] on span "Mencione tres factores que consideraría antes de aceptar un trabajo basado solo…" at bounding box center [563, 582] width 523 height 15
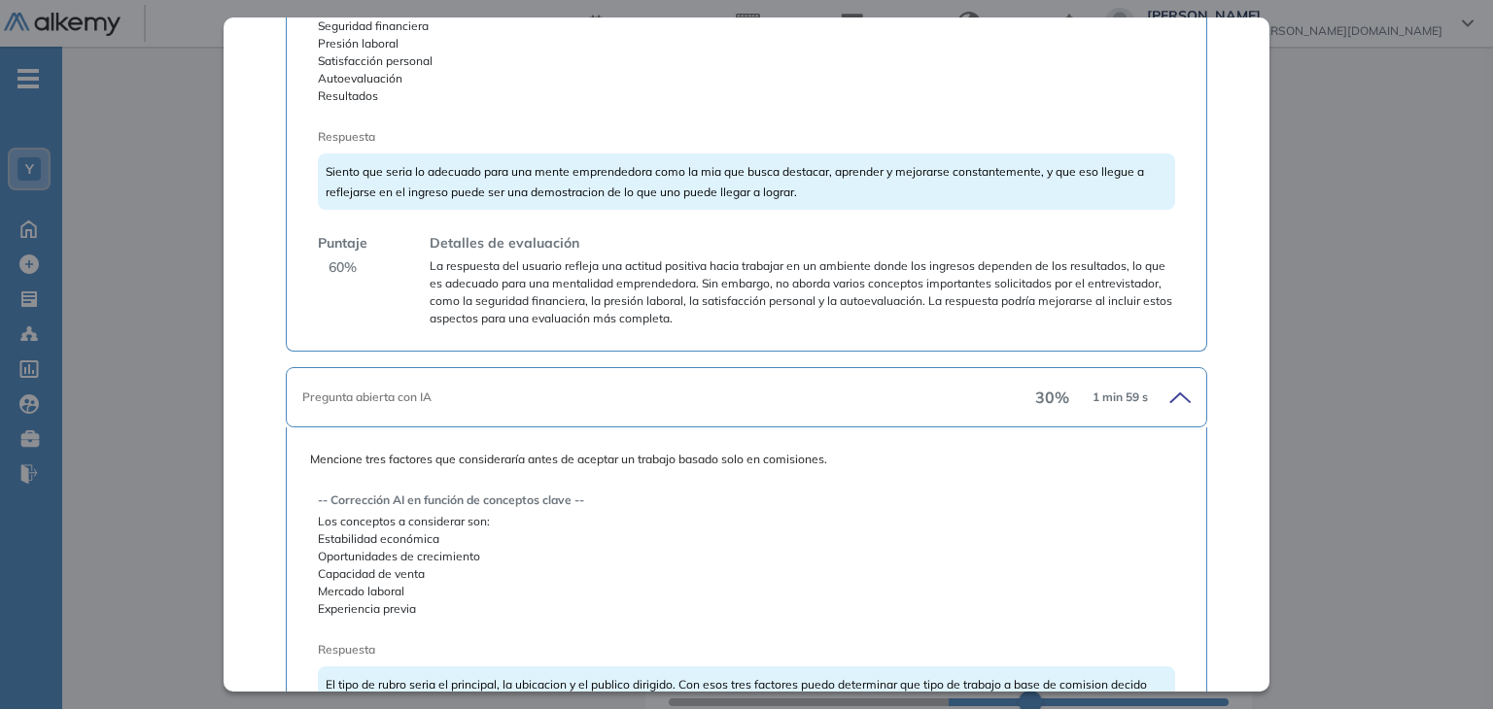
scroll to position [1418, 0]
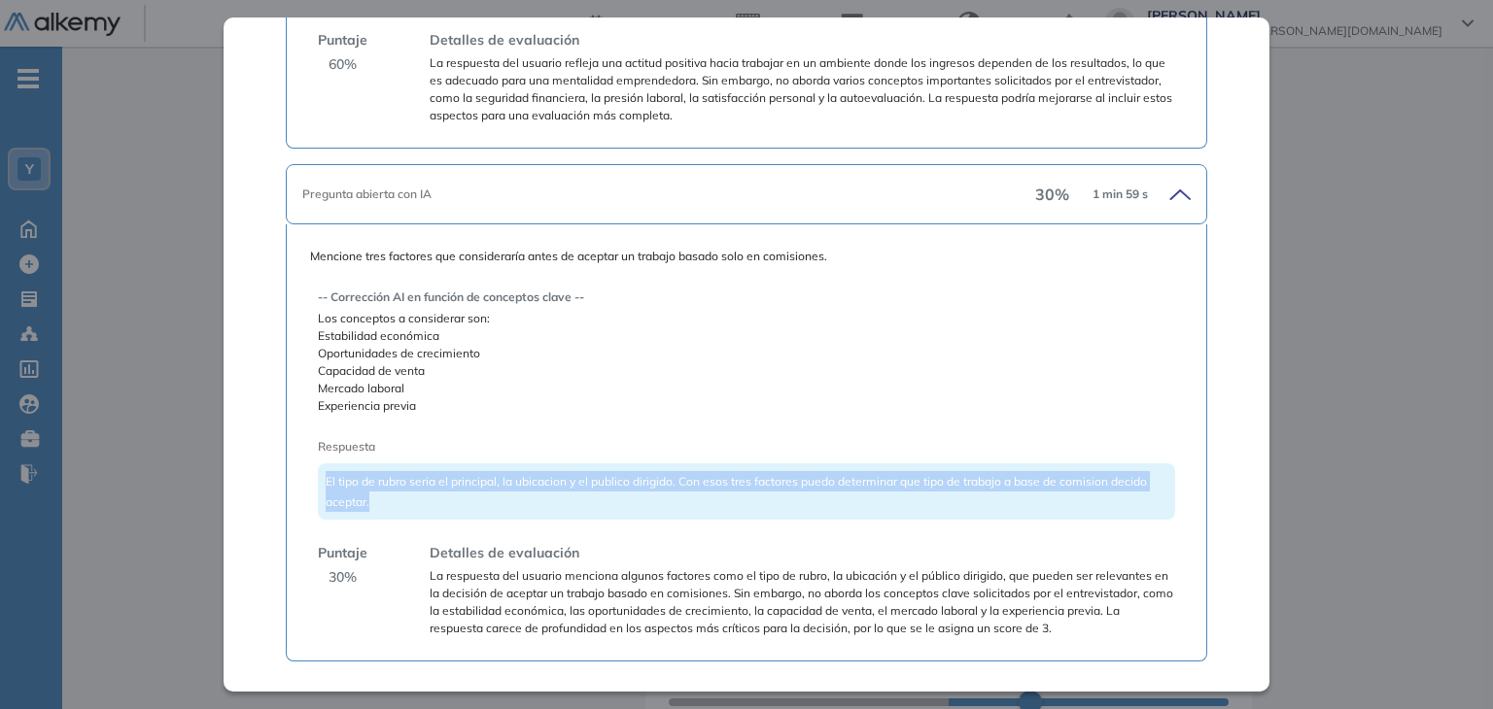
drag, startPoint x: 395, startPoint y: 500, endPoint x: 324, endPoint y: 480, distance: 73.8
click at [324, 480] on div "El tipo de rubro seria el principal, la ubicacion y el publico dirigido. Con es…" at bounding box center [746, 492] width 856 height 56
copy span "El tipo de rubro seria el principal, la ubicacion y el publico dirigido. Con es…"
